Goal: Task Accomplishment & Management: Use online tool/utility

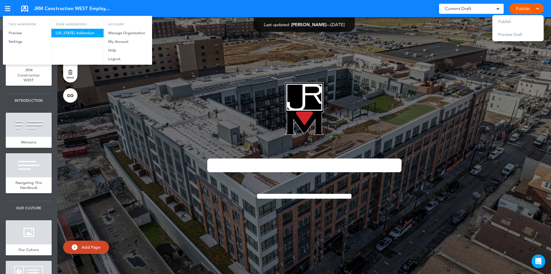
click at [73, 33] on link "[US_STATE] Addendum" at bounding box center [77, 33] width 52 height 9
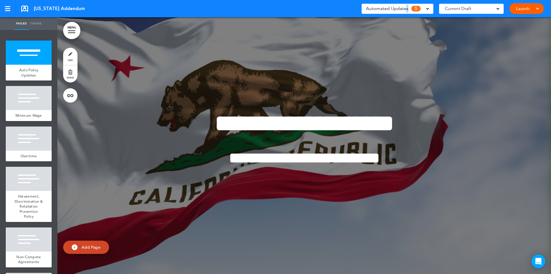
click at [408, 7] on span "Automated Updates" at bounding box center [387, 9] width 42 height 8
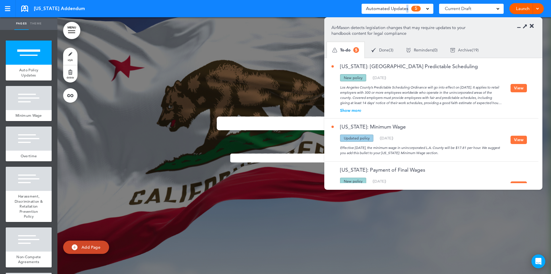
click at [518, 86] on button "View" at bounding box center [519, 88] width 16 height 8
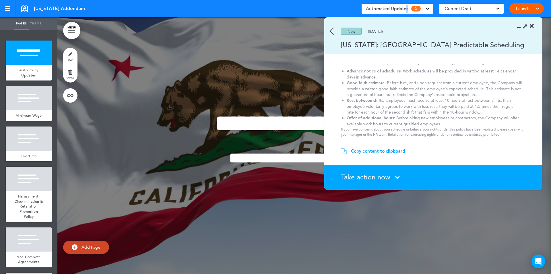
scroll to position [51, 0]
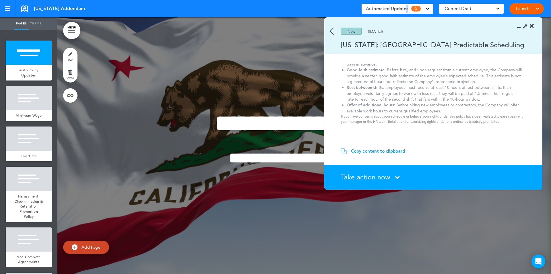
click at [331, 30] on img at bounding box center [332, 31] width 4 height 7
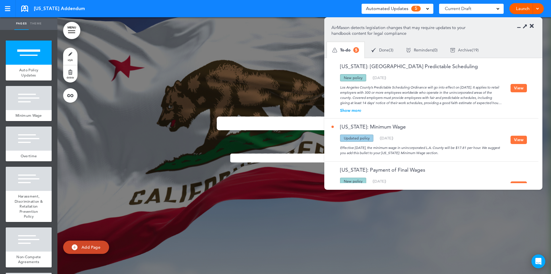
click at [347, 108] on div "Show more" at bounding box center [420, 110] width 179 height 4
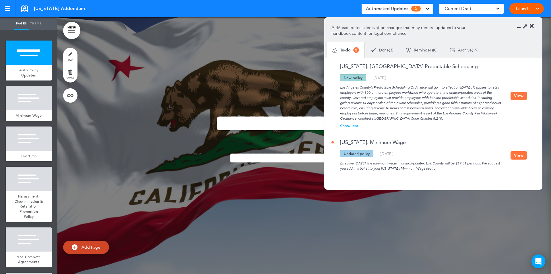
click at [518, 96] on button "View" at bounding box center [519, 96] width 16 height 8
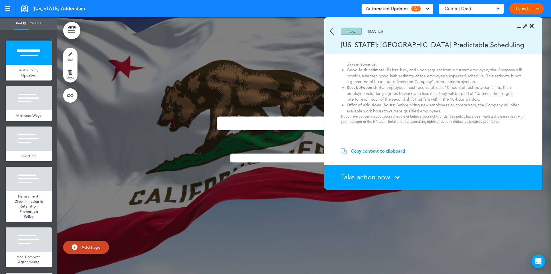
click at [387, 178] on span "Take action now" at bounding box center [365, 176] width 49 height 8
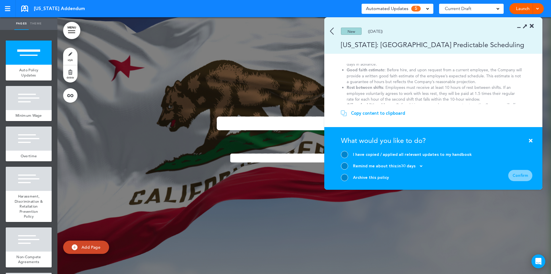
click at [346, 175] on div at bounding box center [344, 177] width 7 height 7
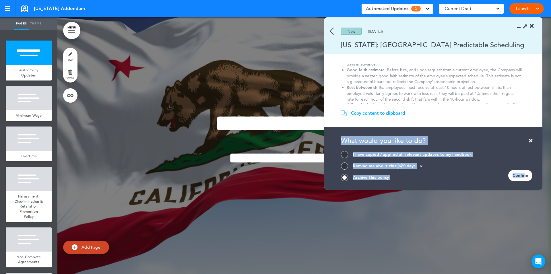
drag, startPoint x: 525, startPoint y: 177, endPoint x: 486, endPoint y: 110, distance: 76.9
click at [486, 110] on div "New (06/05/2025) California: Los Angeles County Predictable Scheduling Predicta…" at bounding box center [433, 104] width 218 height 172
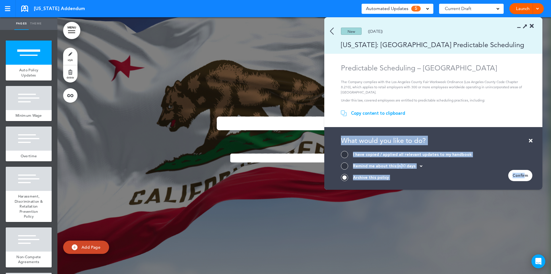
scroll to position [0, 0]
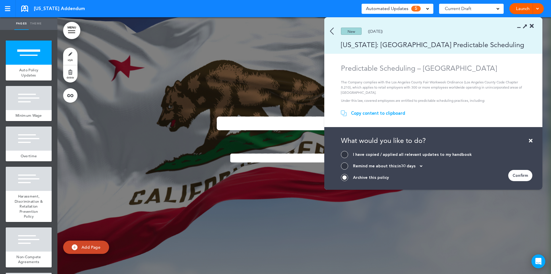
click at [334, 32] on div "New (06/05/2025)" at bounding box center [424, 31] width 201 height 7
click at [329, 31] on div "New (06/05/2025)" at bounding box center [424, 31] width 201 height 7
click at [333, 30] on img at bounding box center [332, 31] width 4 height 7
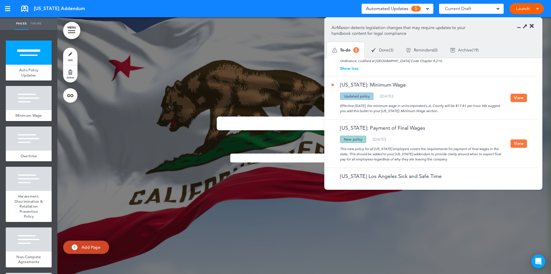
scroll to position [86, 0]
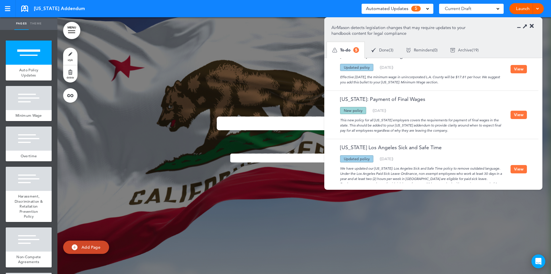
click at [517, 116] on button "View" at bounding box center [519, 114] width 16 height 8
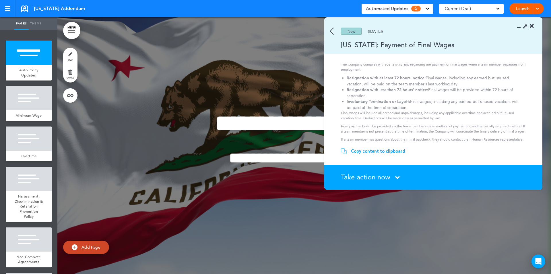
scroll to position [25, 0]
click at [335, 31] on div "New (03/14/2025)" at bounding box center [424, 31] width 201 height 7
click at [331, 33] on img at bounding box center [332, 31] width 4 height 7
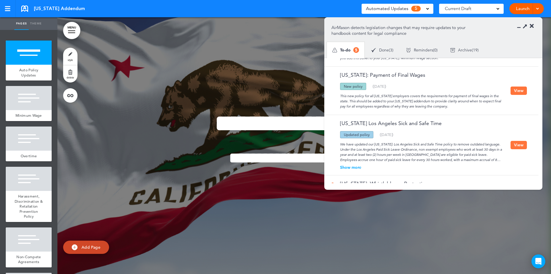
scroll to position [143, 0]
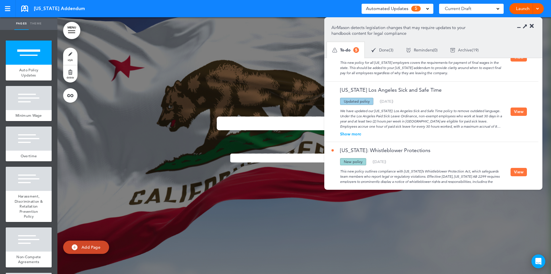
click at [523, 114] on button "View" at bounding box center [519, 111] width 16 height 8
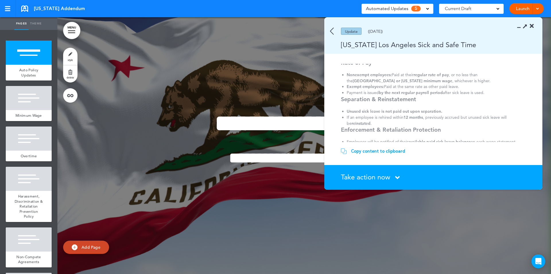
scroll to position [348, 0]
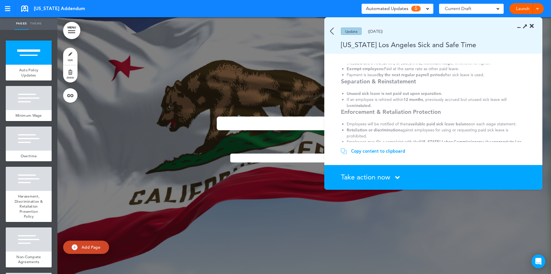
click at [331, 31] on img at bounding box center [332, 31] width 4 height 7
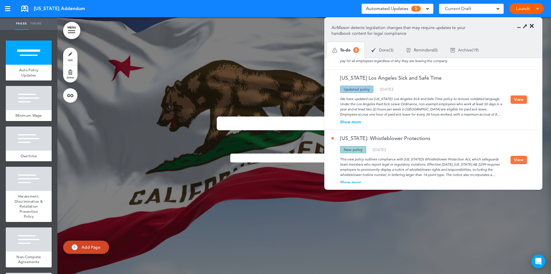
scroll to position [166, 0]
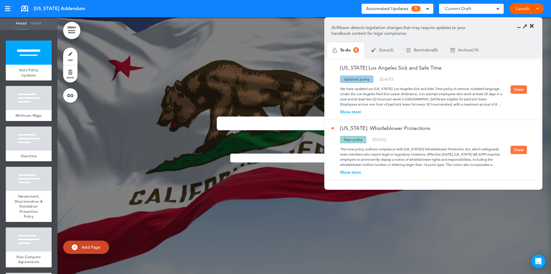
click at [516, 148] on button "View" at bounding box center [519, 150] width 16 height 8
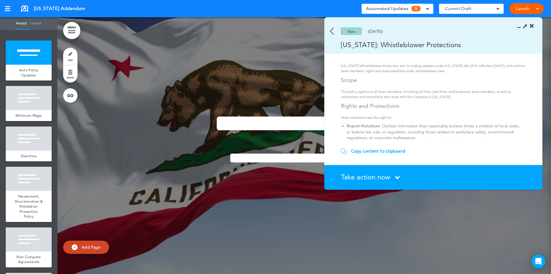
scroll to position [0, 0]
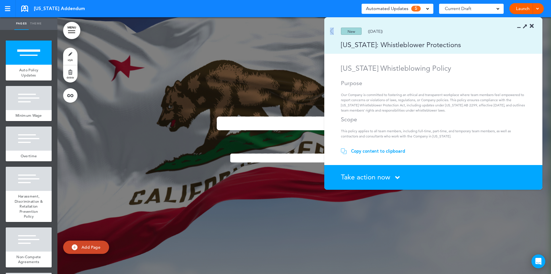
click at [330, 29] on section "New (12/02/2024) California: Whistleblower Protections" at bounding box center [433, 36] width 218 height 36
click at [331, 29] on img at bounding box center [332, 31] width 4 height 7
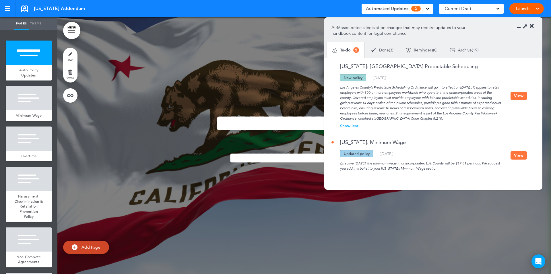
click at [424, 7] on div "Automated Updates 5" at bounding box center [397, 9] width 63 height 8
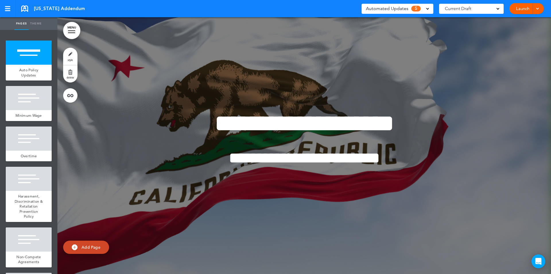
click at [414, 8] on span "5" at bounding box center [415, 9] width 9 height 6
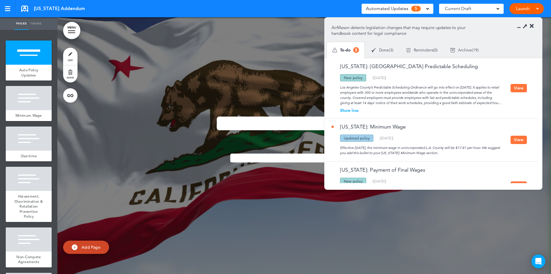
click at [388, 53] on div "Done ( 3 )" at bounding box center [382, 49] width 35 height 15
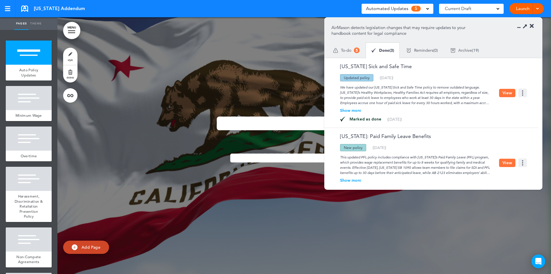
click at [424, 53] on div "Reminders ( 0 )" at bounding box center [422, 50] width 44 height 15
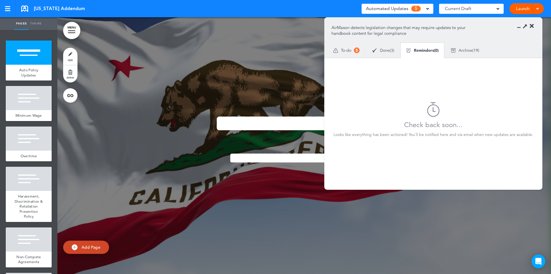
click at [470, 50] on span "Archive" at bounding box center [466, 50] width 14 height 4
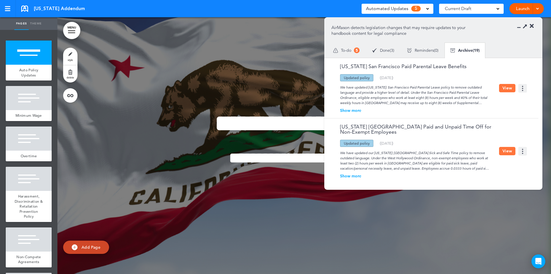
click at [335, 46] on div "To-do 5" at bounding box center [346, 50] width 39 height 16
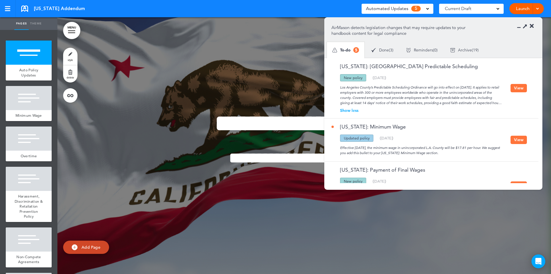
click at [491, 7] on div "Current Draft" at bounding box center [471, 9] width 65 height 10
click at [472, 22] on span "CURRENT DRAFT" at bounding box center [466, 22] width 34 height 5
click at [241, 18] on div at bounding box center [304, 145] width 494 height 256
click at [211, 8] on div "California Addendum Saved! Automated Updates 5 Auto policy updates AirMason det…" at bounding box center [275, 8] width 551 height 17
click at [531, 25] on icon at bounding box center [532, 26] width 4 height 6
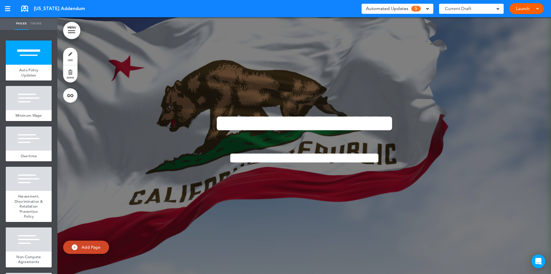
click at [5, 8] on div at bounding box center [7, 8] width 5 height 5
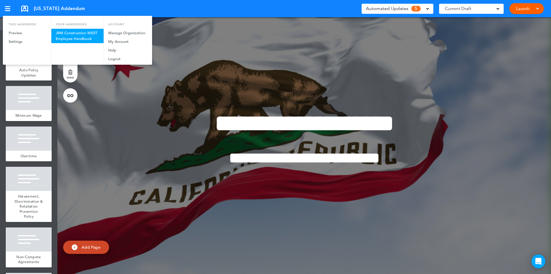
click at [72, 42] on link "JRM Construction WEST Employee Handbook" at bounding box center [77, 36] width 52 height 14
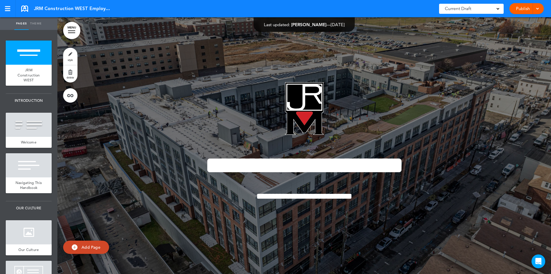
click at [497, 7] on span at bounding box center [497, 8] width 3 height 3
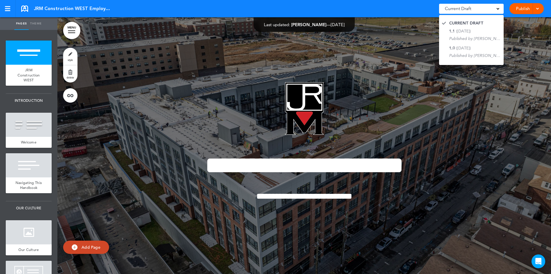
click at [498, 7] on span at bounding box center [497, 8] width 3 height 3
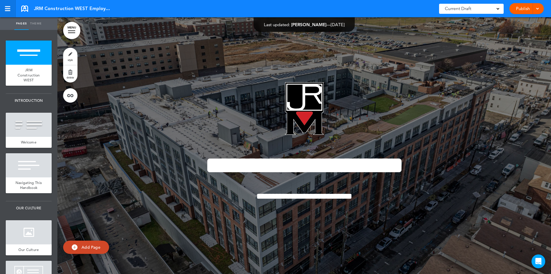
click at [9, 10] on div at bounding box center [7, 10] width 5 height 1
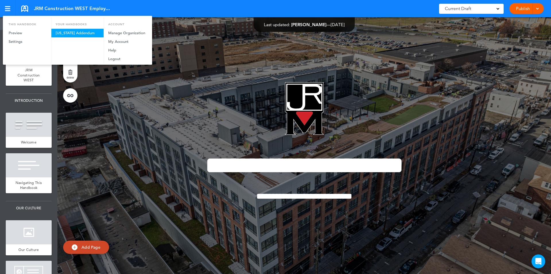
click at [76, 32] on link "California Addendum" at bounding box center [77, 33] width 52 height 9
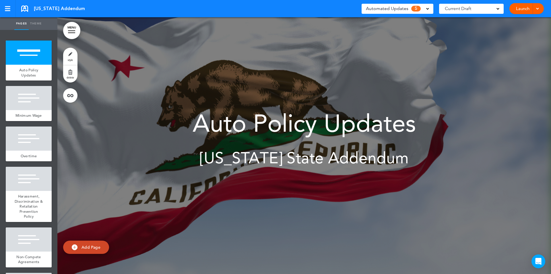
click at [424, 10] on div "Automated Updates 5" at bounding box center [397, 9] width 63 height 8
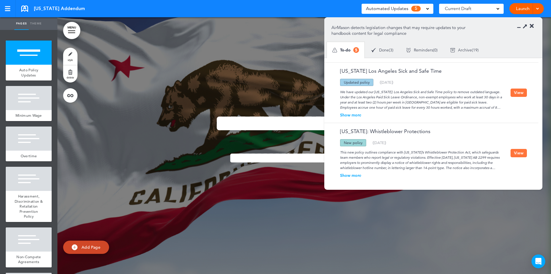
scroll to position [150, 0]
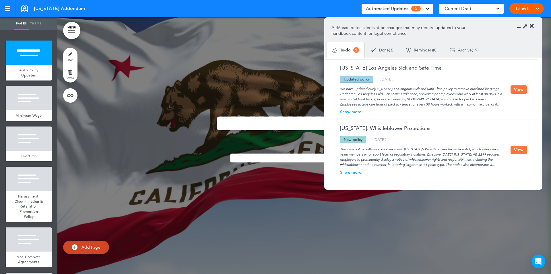
click at [516, 92] on button "View" at bounding box center [519, 89] width 16 height 8
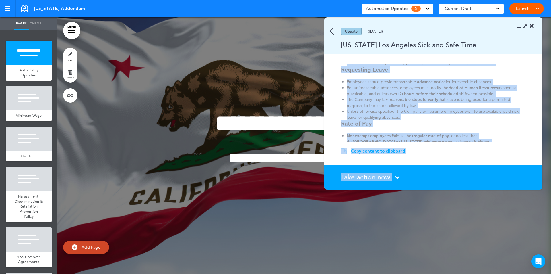
scroll to position [348, 0]
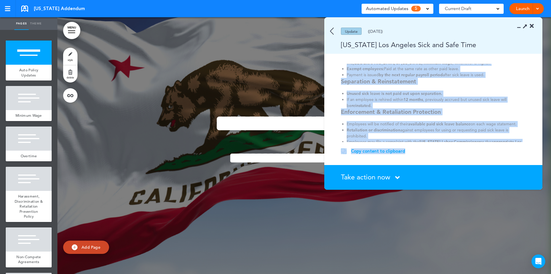
drag, startPoint x: 341, startPoint y: 67, endPoint x: 458, endPoint y: 142, distance: 139.0
click at [465, 145] on div "Update (02/04/2025) California Los Angeles Sick and Safe Time Los Angeles Paid …" at bounding box center [433, 104] width 218 height 172
click at [362, 150] on div "Copy content to clipboard" at bounding box center [378, 151] width 54 height 6
copy div "Los Angeles Paid Sick Leave Policy (Accrual-Based) Eligibility Under the Los An…"
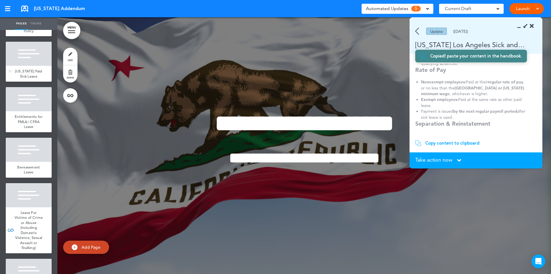
scroll to position [430, 0]
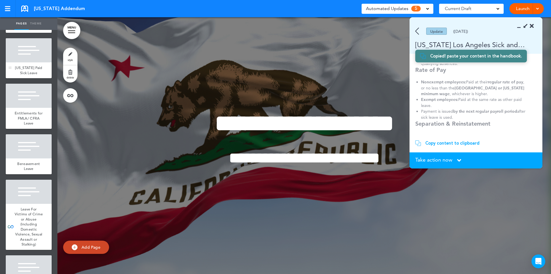
click at [31, 62] on div at bounding box center [29, 50] width 46 height 24
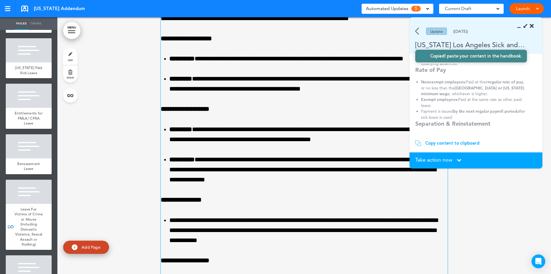
scroll to position [5079, 0]
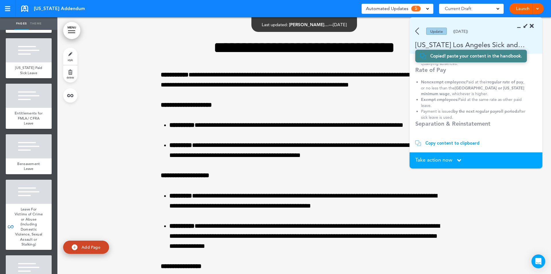
drag, startPoint x: 527, startPoint y: 25, endPoint x: 510, endPoint y: 25, distance: 17.5
click at [529, 25] on div at bounding box center [527, 26] width 13 height 6
click at [6, 7] on div at bounding box center [7, 8] width 5 height 5
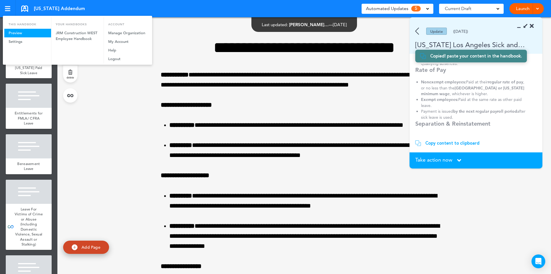
click at [13, 34] on link "Preview" at bounding box center [27, 33] width 47 height 9
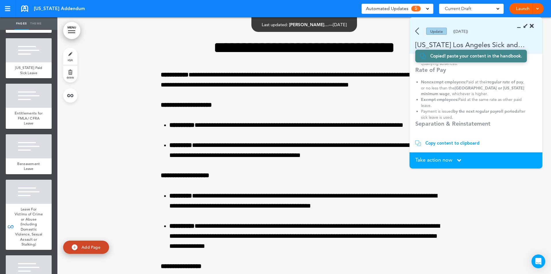
click at [534, 23] on icon at bounding box center [532, 26] width 4 height 6
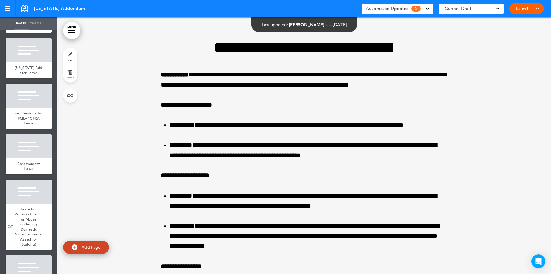
click at [406, 5] on span "Automated Updates" at bounding box center [387, 9] width 42 height 8
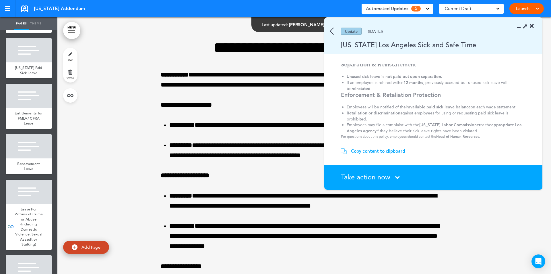
scroll to position [348, 0]
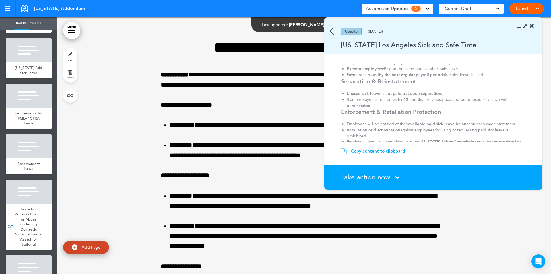
click at [333, 30] on img at bounding box center [332, 31] width 4 height 7
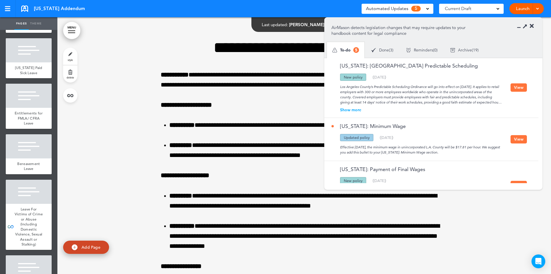
scroll to position [0, 0]
